Goal: Transaction & Acquisition: Book appointment/travel/reservation

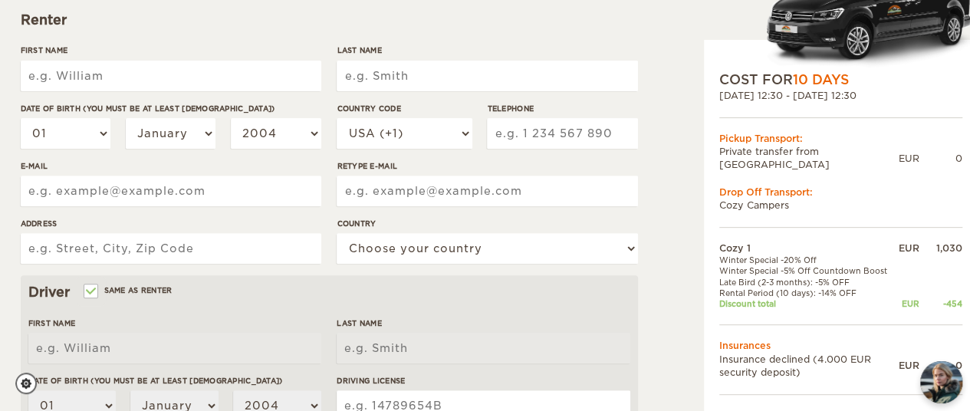
scroll to position [230, 0]
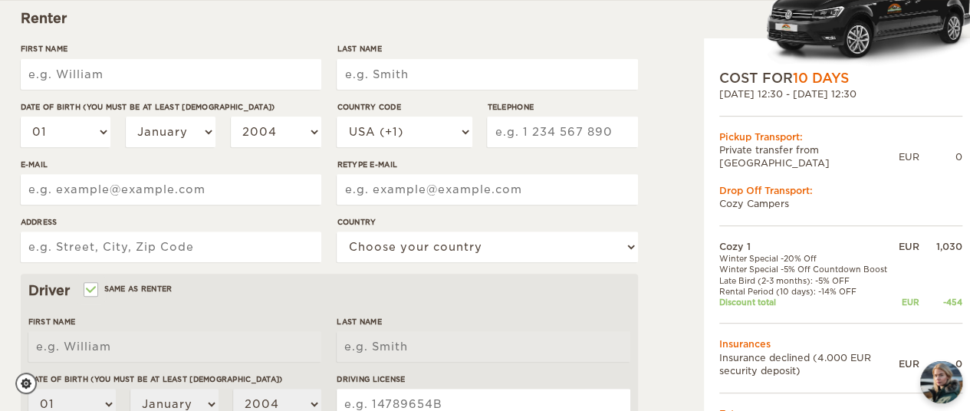
click at [144, 74] on input "First Name" at bounding box center [171, 74] width 300 height 31
drag, startPoint x: 195, startPoint y: 79, endPoint x: 206, endPoint y: 70, distance: 14.7
click at [205, 70] on input "First Name" at bounding box center [171, 74] width 300 height 31
type input "[PERSON_NAME]"
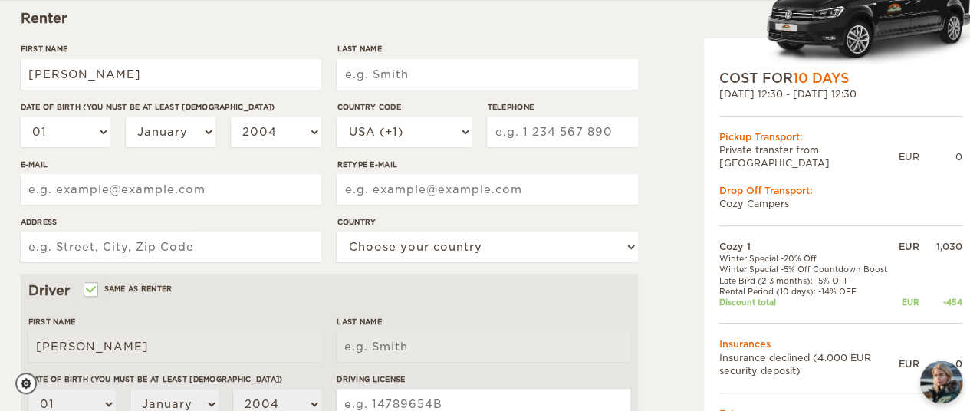
click at [402, 73] on input "Last Name" at bounding box center [487, 74] width 300 height 31
type input "Loh"
click at [78, 127] on select "01 02 03 04 05 06 07 08 09 10 11 12 13 14 15 16 17 18 19 20 21 22 23 24 25 26 2…" at bounding box center [66, 132] width 90 height 31
select select "04"
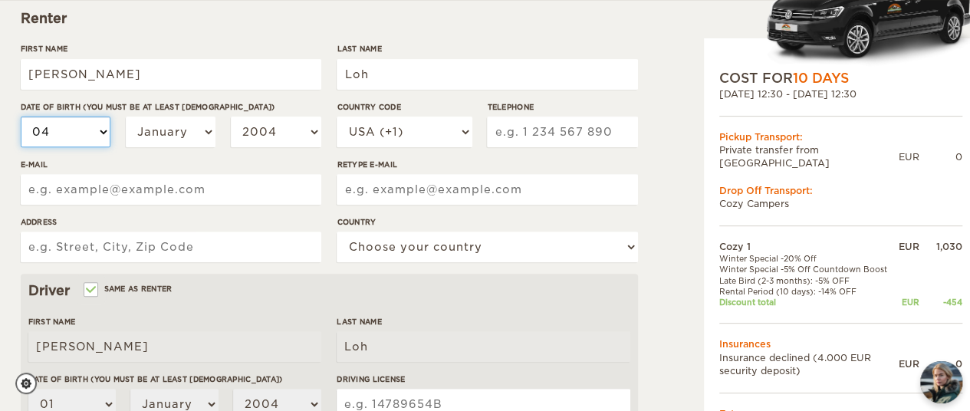
click at [21, 117] on select "01 02 03 04 05 06 07 08 09 10 11 12 13 14 15 16 17 18 19 20 21 22 23 24 25 26 2…" at bounding box center [66, 132] width 90 height 31
select select "04"
click at [144, 136] on select "January February March April May June July August September October November De…" at bounding box center [171, 132] width 90 height 31
select select "06"
click at [126, 117] on select "January February March April May June July August September October November De…" at bounding box center [171, 132] width 90 height 31
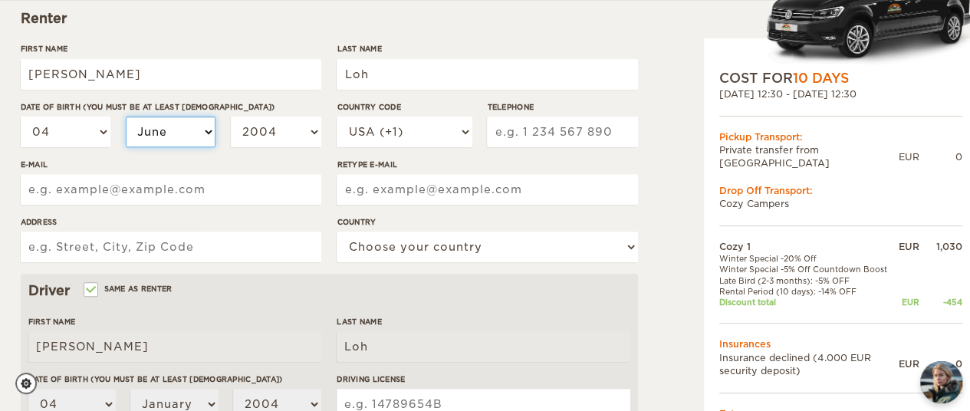
select select "06"
click at [273, 133] on select "2004 2003 2002 2001 2000 1999 1998 1997 1996 1995 1994 1993 1992 1991 1990 1989…" at bounding box center [276, 132] width 90 height 31
select select "1989"
click at [231, 117] on select "2004 2003 2002 2001 2000 1999 1998 1997 1996 1995 1994 1993 1992 1991 1990 1989…" at bounding box center [276, 132] width 90 height 31
select select "1989"
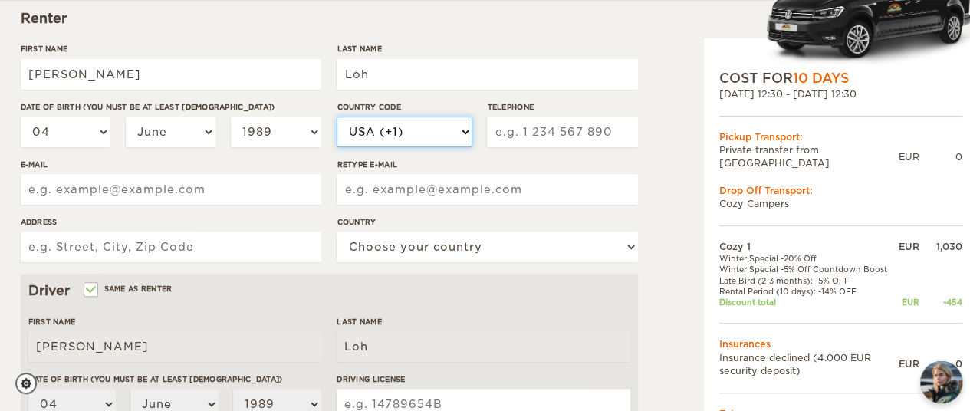
click at [425, 125] on select "USA (+1) UK (+44) Germany (+49) Algeria (+213) Andorra (+376) Angola (+244) Ang…" at bounding box center [404, 132] width 135 height 31
click at [440, 130] on select "USA (+1) UK (+44) Germany (+49) Algeria (+213) Andorra (+376) Angola (+244) Ang…" at bounding box center [404, 132] width 135 height 31
click at [481, 130] on div "Country Code USA (+1) UK (+44) Germany (+49) Algeria (+213) Andorra (+376) Ango…" at bounding box center [487, 129] width 300 height 57
click at [468, 131] on select "USA (+1) UK (+44) Germany (+49) Algeria (+213) Andorra (+376) Angola (+244) Ang…" at bounding box center [404, 132] width 135 height 31
select select "65"
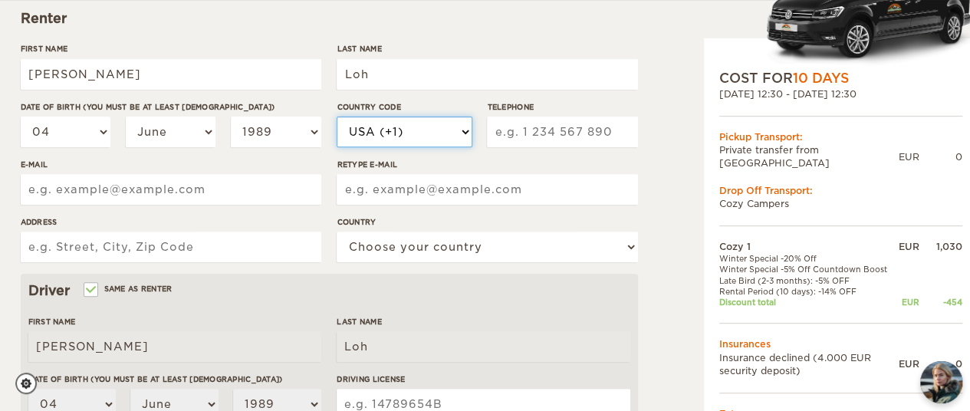
click at [337, 117] on select "USA (+1) UK (+44) Germany (+49) Algeria (+213) Andorra (+376) Angola (+244) Ang…" at bounding box center [404, 132] width 135 height 31
click at [529, 144] on div "Telephone" at bounding box center [562, 129] width 150 height 57
click at [537, 136] on input "Telephone" at bounding box center [562, 132] width 150 height 31
click at [549, 123] on input "Telephone" at bounding box center [562, 132] width 150 height 31
type input "96899795"
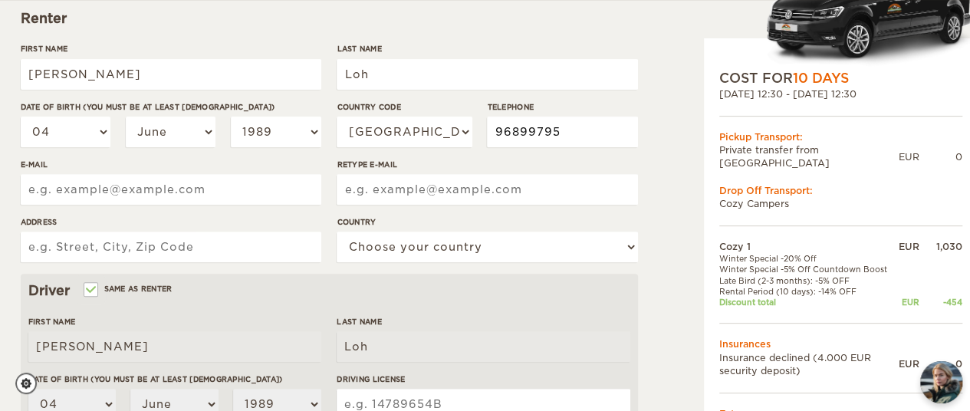
type input "vivirluna@gmail.com"
type input "66 Elias Road #07-09"
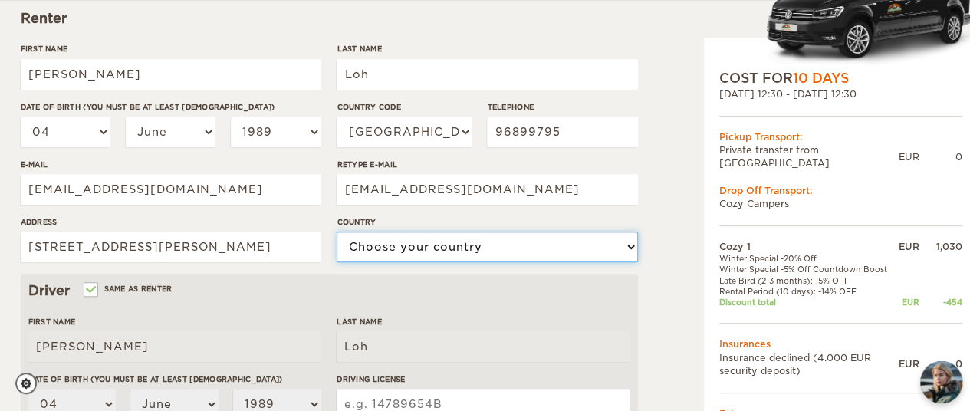
select select "189"
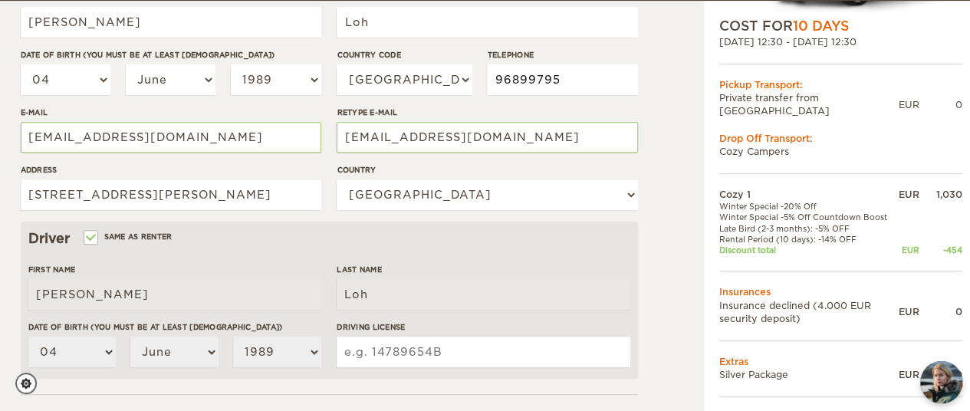
scroll to position [307, 0]
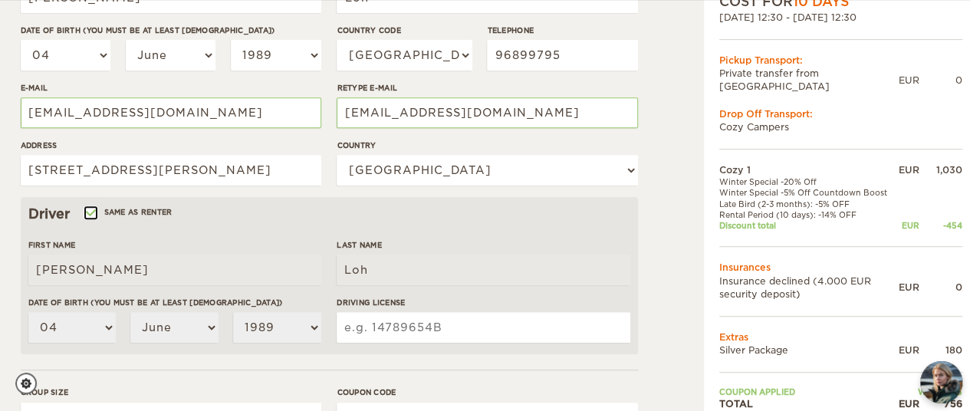
click at [92, 209] on input "Same as renter" at bounding box center [90, 214] width 10 height 10
checkbox input "false"
select select
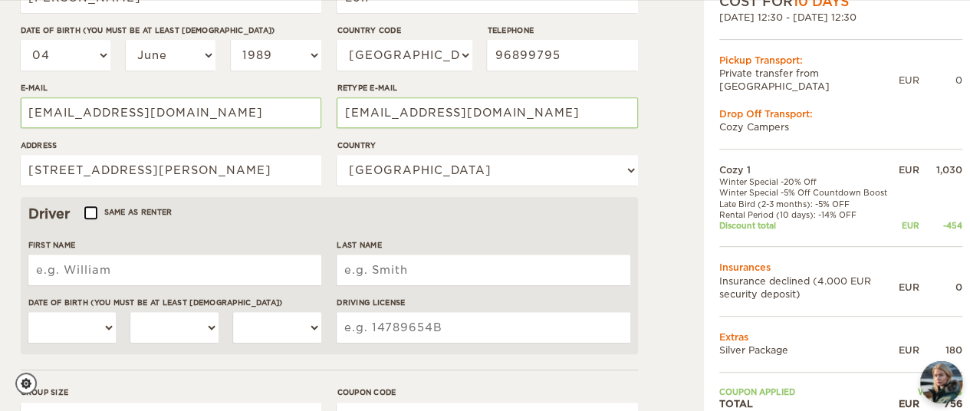
click at [95, 212] on input "Same as renter" at bounding box center [90, 214] width 10 height 10
checkbox input "true"
type input "[PERSON_NAME]"
type input "Loh"
select select "04"
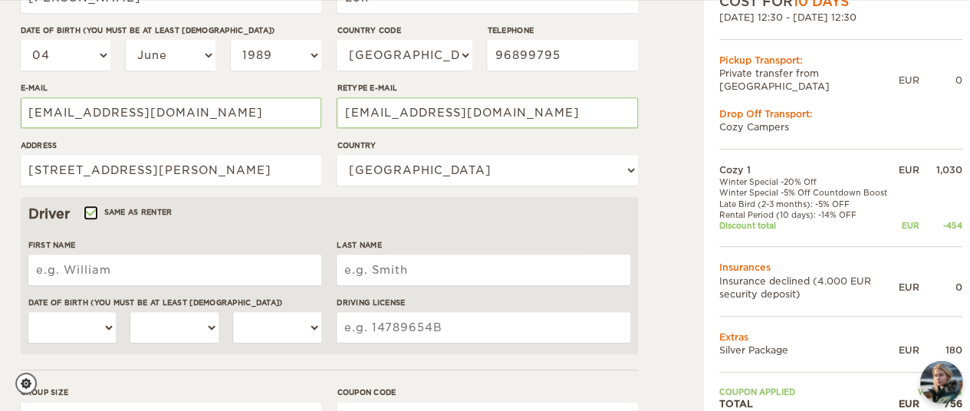
select select "06"
select select "1989"
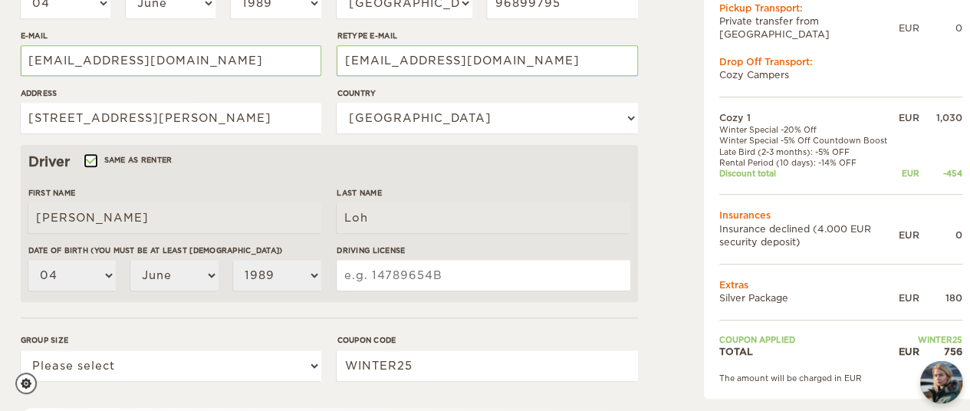
scroll to position [383, 0]
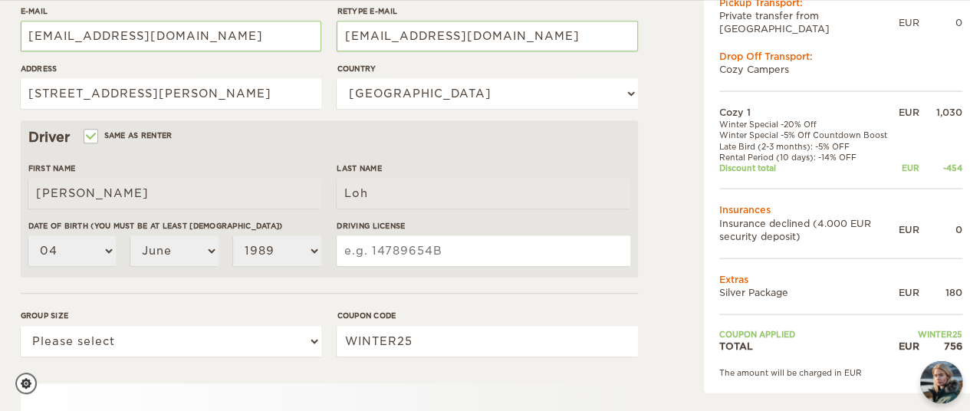
click at [411, 254] on input "Driving License" at bounding box center [483, 250] width 293 height 31
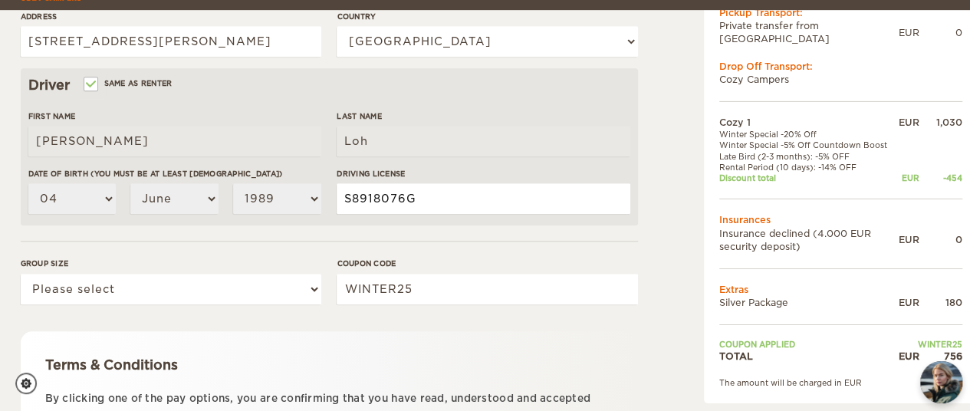
scroll to position [460, 0]
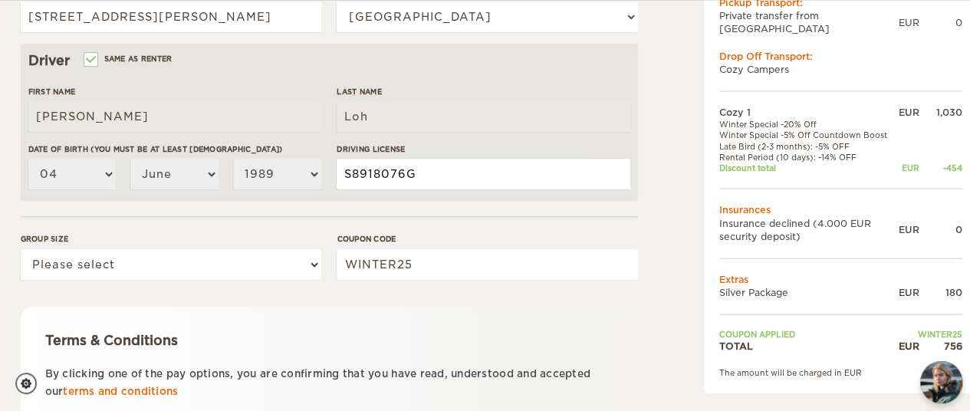
type input "S8918076G"
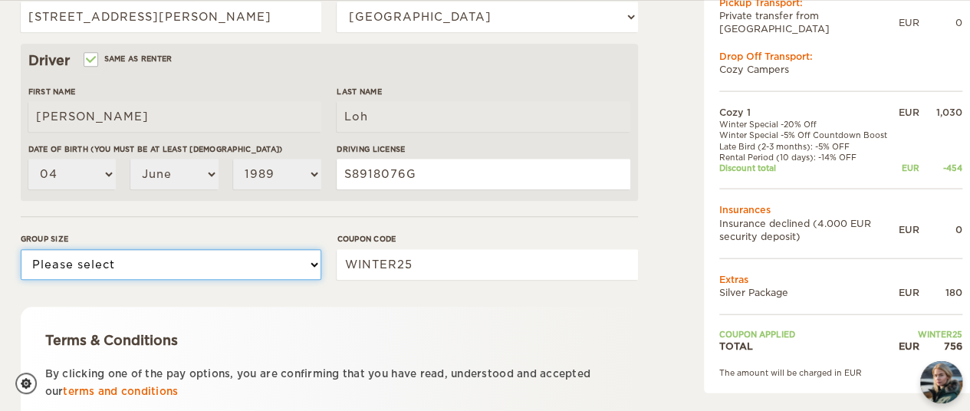
click at [140, 271] on select "Please select 1 2" at bounding box center [171, 264] width 300 height 31
select select "2"
click at [21, 249] on select "Please select 1 2" at bounding box center [171, 264] width 300 height 31
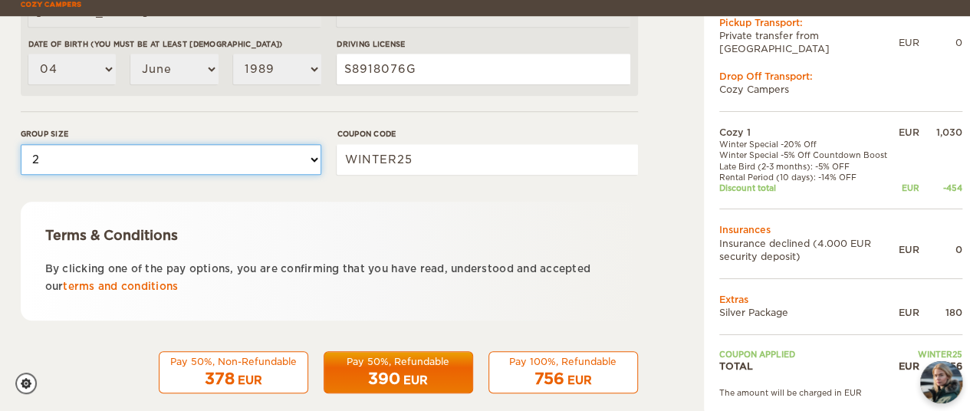
scroll to position [585, 0]
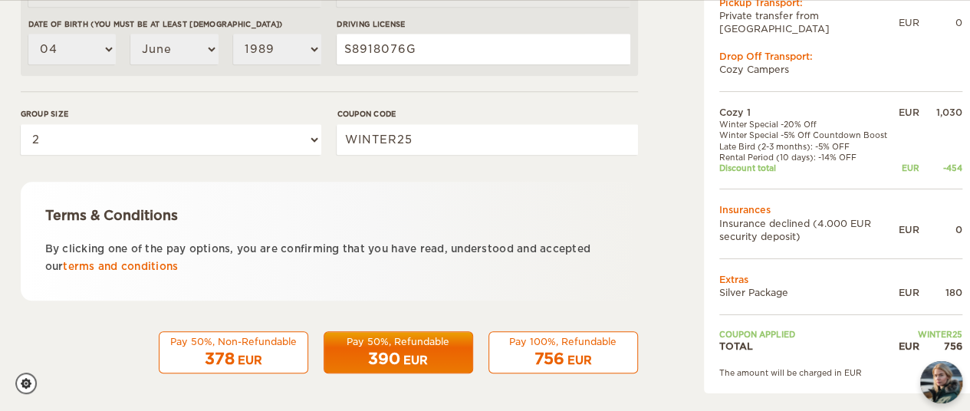
click at [251, 349] on div "378 EUR" at bounding box center [234, 359] width 130 height 22
click at [558, 348] on div "756 EUR" at bounding box center [563, 359] width 130 height 22
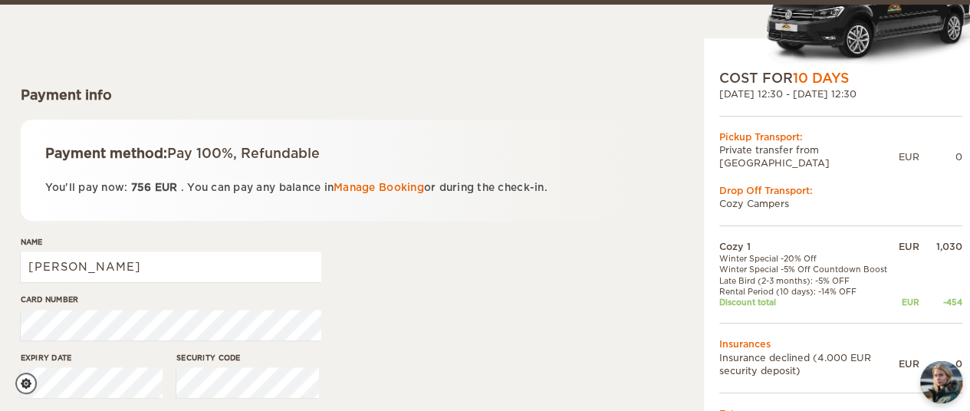
scroll to position [230, 0]
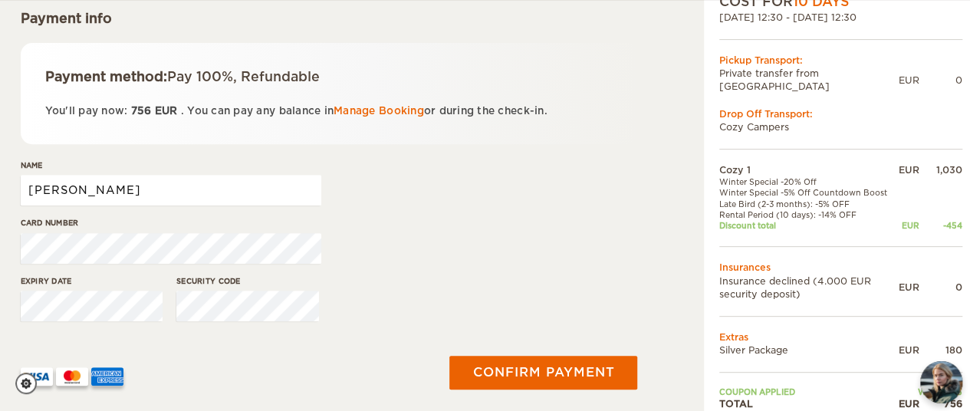
drag, startPoint x: 192, startPoint y: 195, endPoint x: 0, endPoint y: 172, distance: 193.0
click at [0, 172] on div "Cozy 1 Expand Collapse Total 756 EUR Automatic 2x4 COST FOR 10 Days [DATE] 12:3…" at bounding box center [485, 118] width 970 height 696
type input "[PERSON_NAME]"
click at [361, 283] on div "Expiry date Security code" at bounding box center [329, 303] width 617 height 57
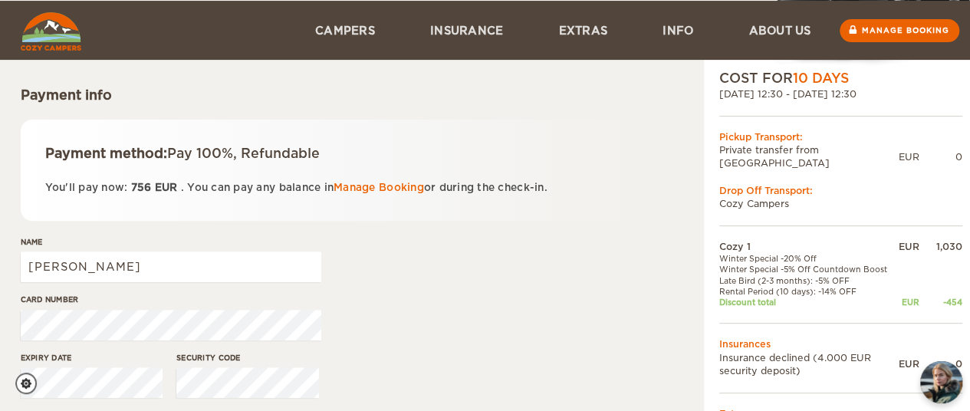
scroll to position [307, 0]
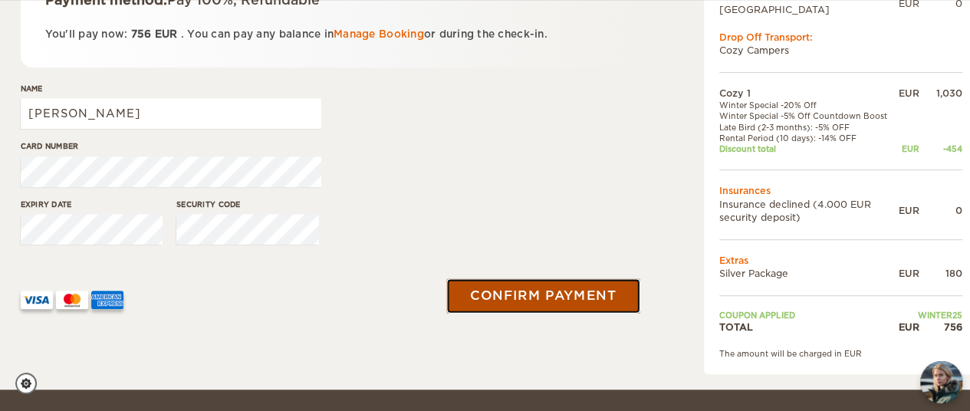
click at [563, 294] on button "Confirm payment" at bounding box center [543, 295] width 193 height 34
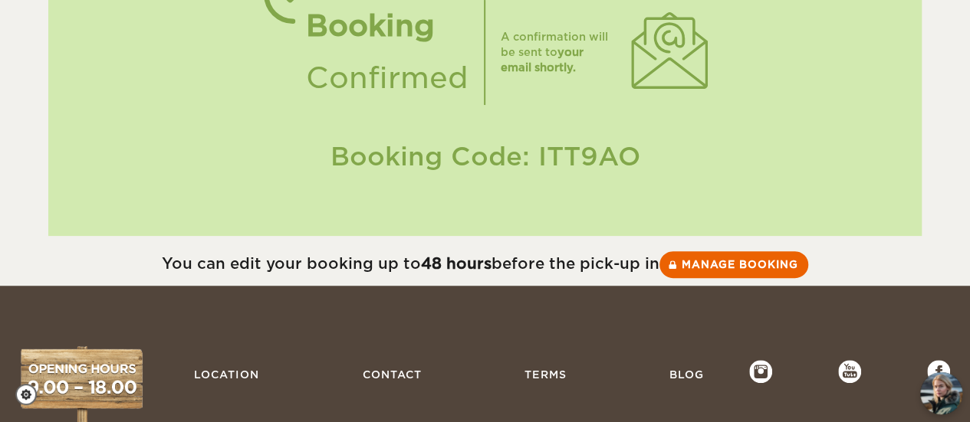
scroll to position [153, 0]
